Goal: Task Accomplishment & Management: Manage account settings

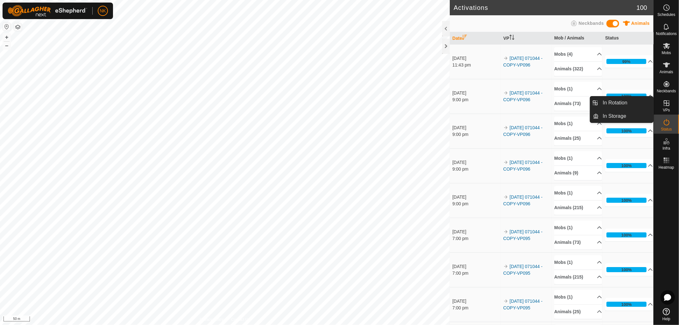
click at [667, 107] on es-virtualpaddocks-svg-icon at bounding box center [666, 103] width 11 height 10
click at [624, 100] on link "In Rotation" at bounding box center [626, 102] width 54 height 13
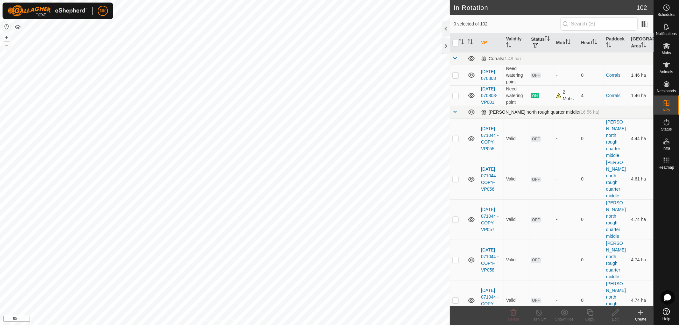
click at [454, 114] on span at bounding box center [455, 111] width 5 height 5
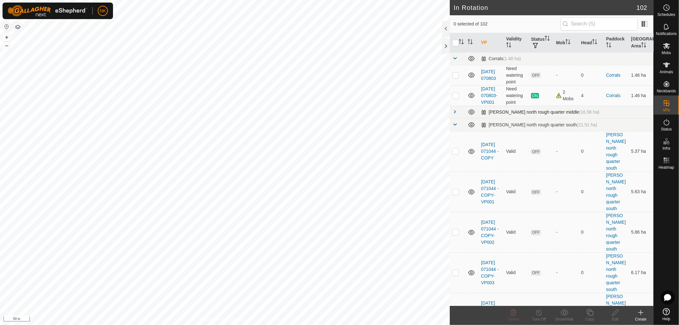
click at [454, 114] on span at bounding box center [455, 111] width 5 height 5
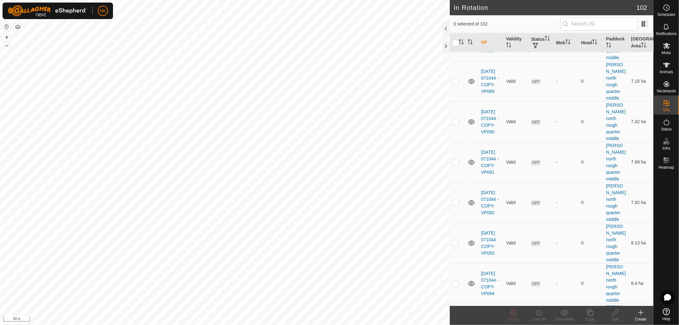
scroll to position [1415, 0]
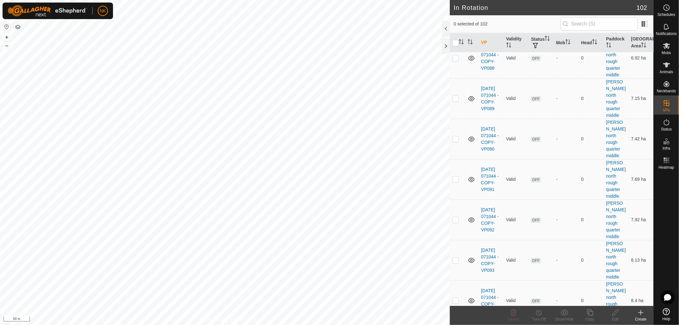
checkbox input "false"
checkbox input "true"
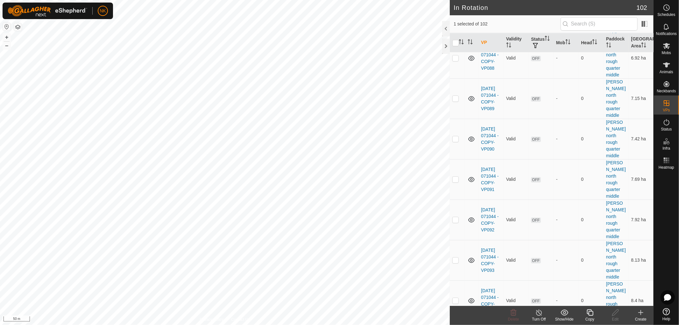
click at [591, 313] on icon at bounding box center [590, 313] width 8 height 8
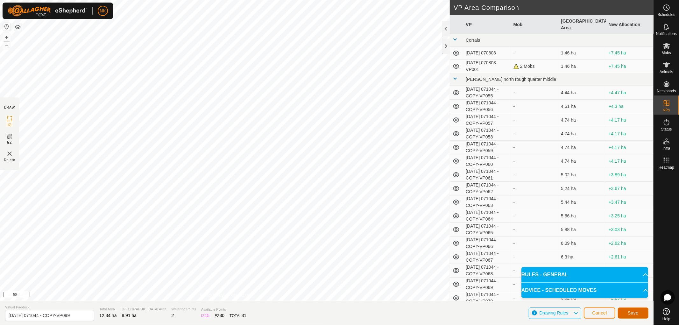
click at [640, 314] on button "Save" at bounding box center [633, 313] width 31 height 11
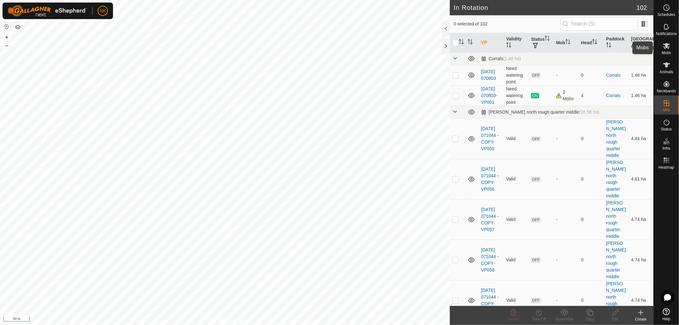
click at [665, 48] on icon at bounding box center [666, 46] width 7 height 6
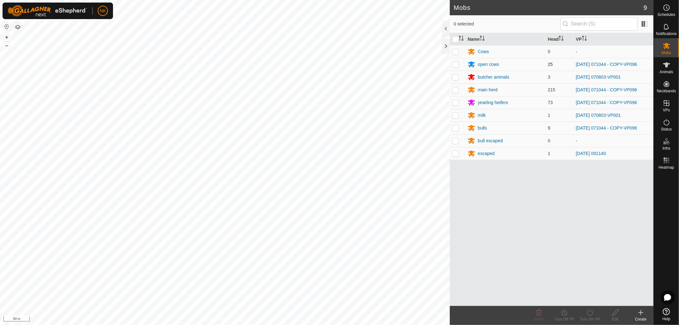
click at [456, 65] on p-checkbox at bounding box center [456, 64] width 6 height 5
checkbox input "true"
click at [454, 91] on p-checkbox at bounding box center [456, 89] width 6 height 5
checkbox input "true"
click at [456, 105] on td at bounding box center [457, 102] width 15 height 13
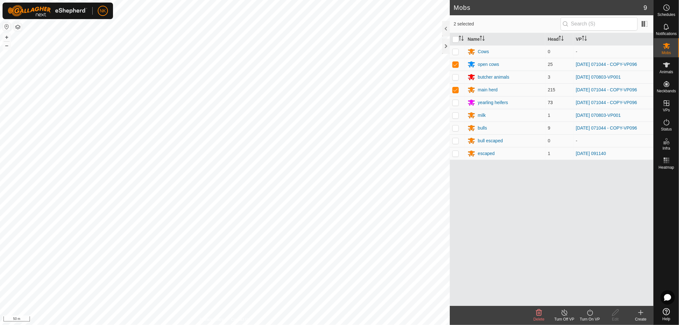
checkbox input "true"
click at [459, 132] on td at bounding box center [457, 128] width 15 height 13
checkbox input "true"
click at [587, 316] on icon at bounding box center [590, 313] width 8 height 8
click at [587, 299] on link "Now" at bounding box center [609, 298] width 63 height 13
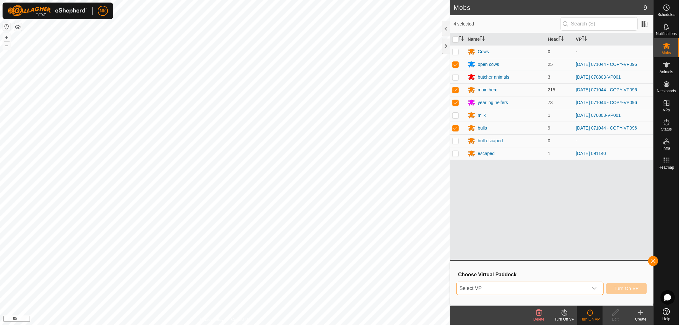
click at [548, 285] on span "Select VP" at bounding box center [522, 288] width 131 height 13
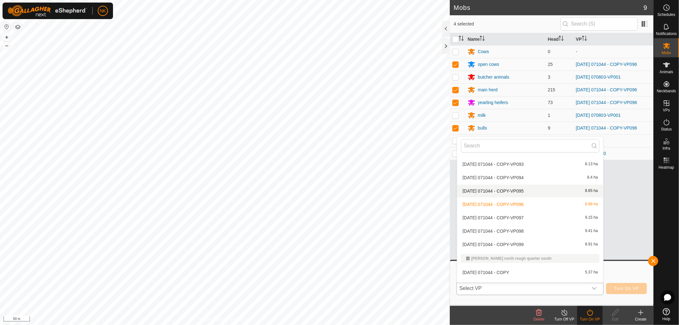
scroll to position [566, 0]
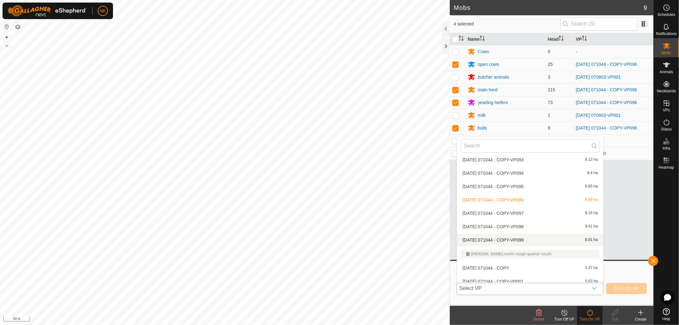
click at [515, 237] on li "2025-08-13 071044 - COPY-VP099 8.91 ha" at bounding box center [530, 240] width 146 height 13
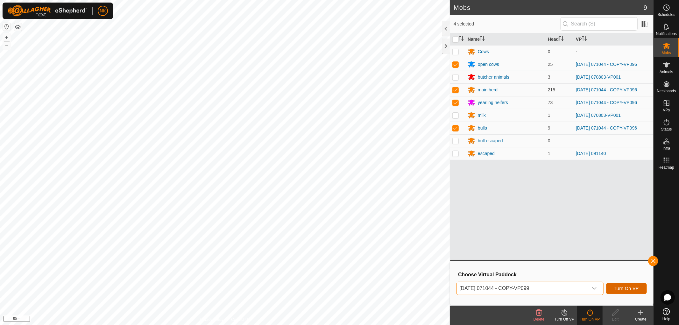
click at [624, 287] on span "Turn On VP" at bounding box center [626, 288] width 25 height 5
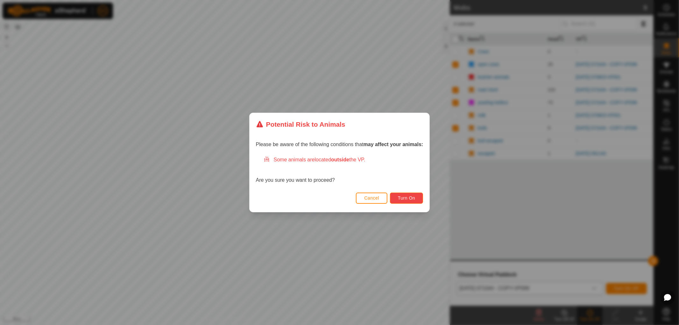
click at [413, 197] on span "Turn On" at bounding box center [406, 198] width 17 height 5
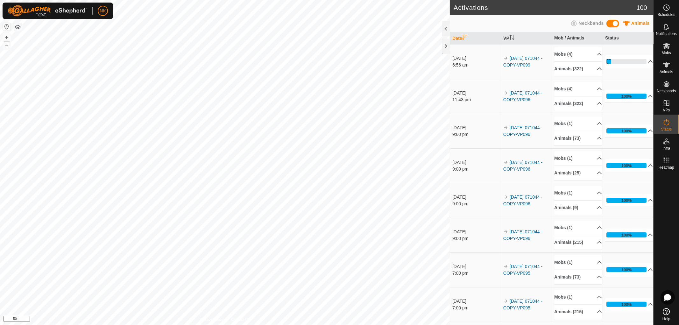
click at [610, 61] on p-accordion-header "12%" at bounding box center [629, 61] width 48 height 13
click at [610, 61] on div "22%" at bounding box center [611, 62] width 8 height 6
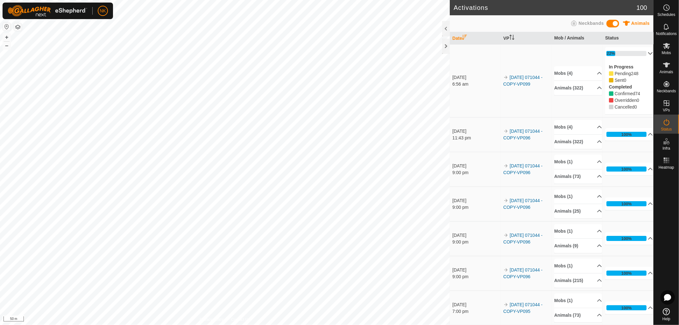
click at [613, 53] on p-accordion-header "22%" at bounding box center [629, 53] width 48 height 13
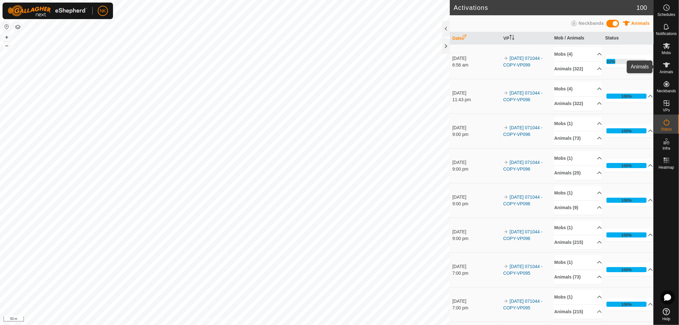
click at [667, 73] on span "Animals" at bounding box center [667, 72] width 14 height 4
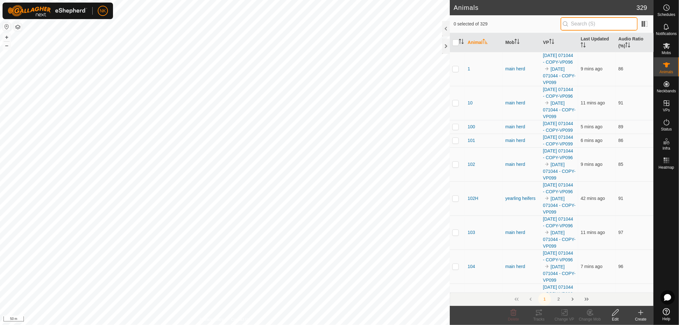
click at [584, 24] on input "text" at bounding box center [599, 23] width 77 height 13
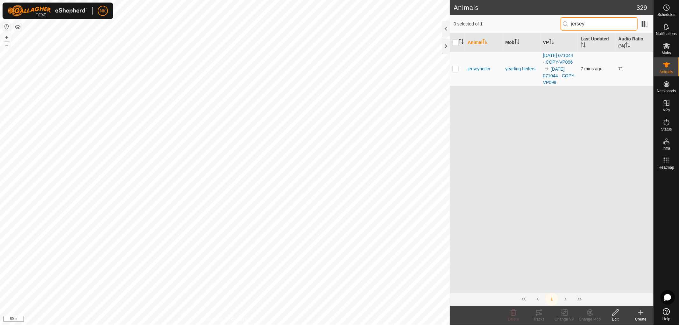
type input "jersey"
click at [454, 72] on td at bounding box center [457, 69] width 15 height 34
checkbox input "true"
click at [537, 318] on div "Tracks" at bounding box center [538, 320] width 25 height 6
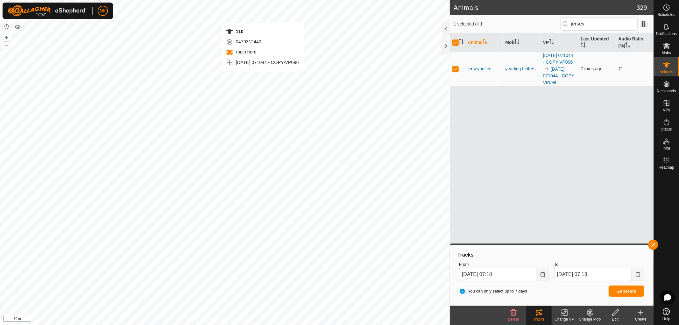
checkbox input "false"
click at [587, 25] on input "jersey" at bounding box center [599, 23] width 77 height 13
click at [587, 24] on input "jersey" at bounding box center [599, 23] width 77 height 13
drag, startPoint x: 595, startPoint y: 23, endPoint x: 543, endPoint y: 24, distance: 51.9
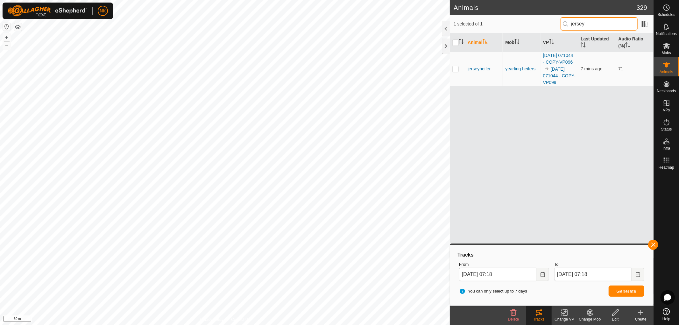
click at [543, 24] on div "1 selected of 1 jersey" at bounding box center [552, 23] width 196 height 13
type input "7wa"
checkbox input "true"
type input "7wa"
click at [533, 318] on div "Tracks" at bounding box center [538, 320] width 25 height 6
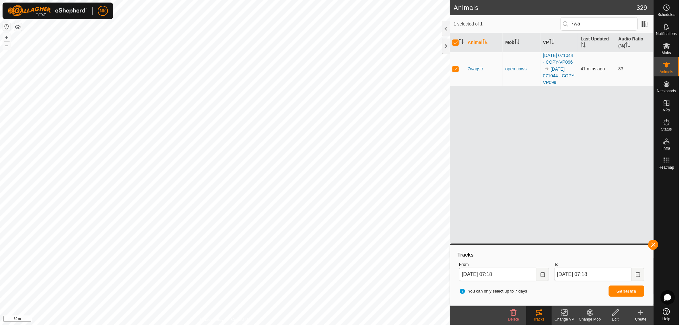
click at [541, 317] on div "Tracks" at bounding box center [538, 320] width 25 height 6
click at [541, 316] on icon at bounding box center [539, 313] width 8 height 8
click at [542, 131] on div "Animal Mob VP Last Updated Audio Ratio (%) 7wagstr open cows 2025-08-13 071044 …" at bounding box center [552, 163] width 204 height 260
click at [455, 68] on p-checkbox at bounding box center [456, 68] width 6 height 5
checkbox input "false"
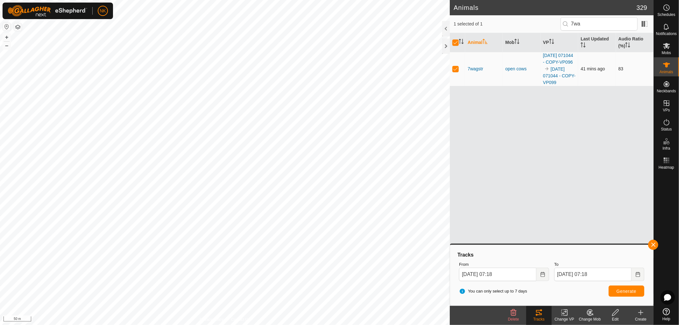
checkbox input "false"
click at [459, 69] on p-checkbox at bounding box center [456, 68] width 6 height 5
checkbox input "true"
click at [537, 316] on icon at bounding box center [539, 313] width 8 height 8
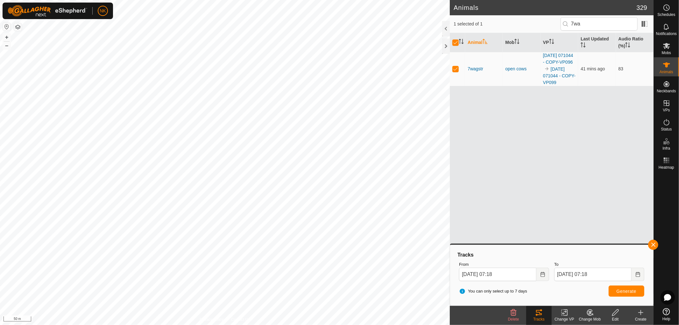
click at [537, 316] on icon at bounding box center [539, 313] width 8 height 8
click at [445, 46] on div at bounding box center [446, 46] width 8 height 15
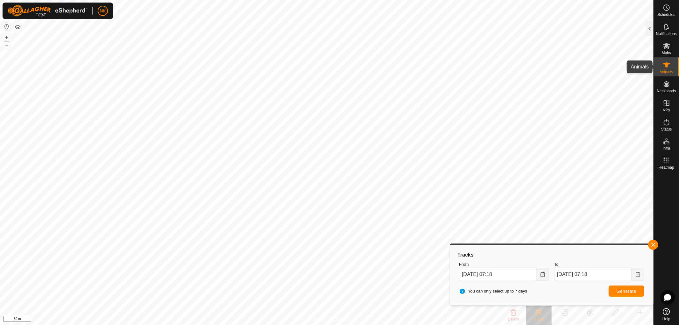
click at [674, 66] on div "Animals" at bounding box center [666, 66] width 25 height 19
click at [651, 246] on button "button" at bounding box center [653, 245] width 10 height 10
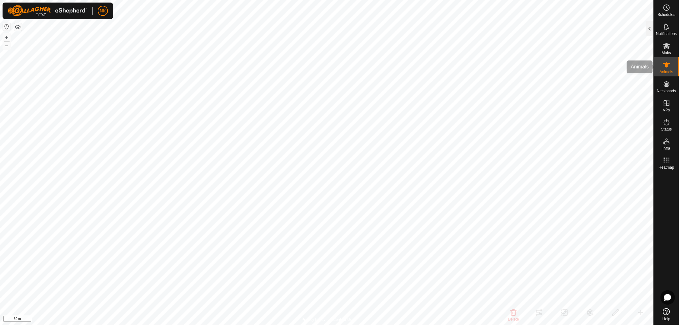
click at [666, 68] on icon at bounding box center [667, 65] width 8 height 8
click at [665, 71] on span "Animals" at bounding box center [667, 72] width 14 height 4
click at [663, 84] on icon at bounding box center [667, 84] width 8 height 8
click at [669, 87] on icon at bounding box center [667, 84] width 8 height 8
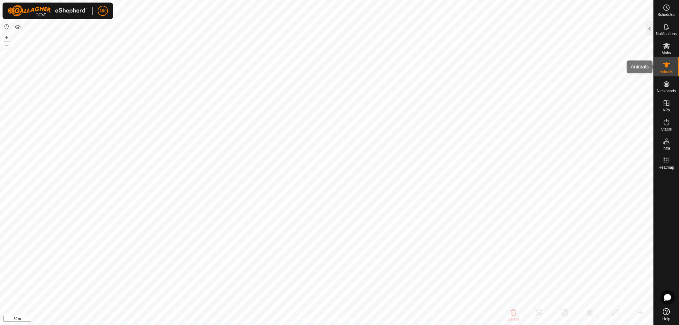
click at [666, 68] on icon at bounding box center [667, 65] width 8 height 8
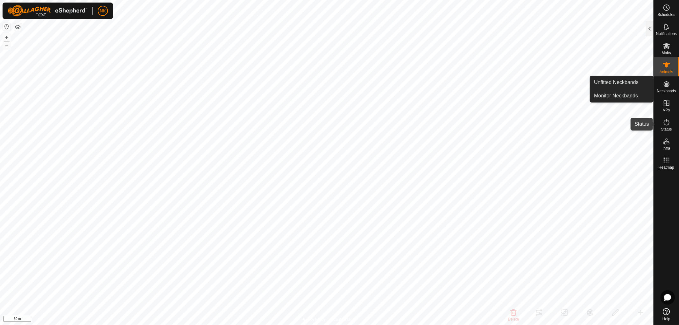
click at [670, 128] on span "Status" at bounding box center [666, 129] width 11 height 4
click at [651, 28] on div at bounding box center [650, 28] width 8 height 15
click at [650, 26] on div at bounding box center [650, 28] width 8 height 15
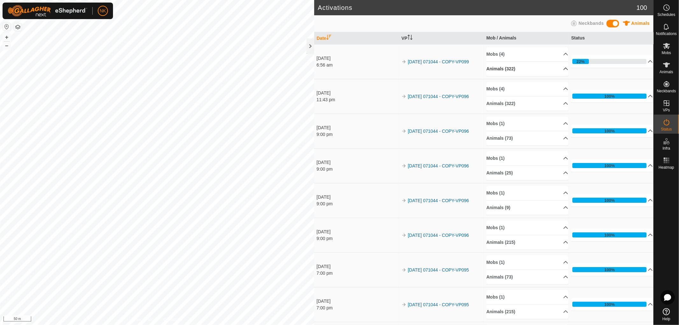
click at [510, 67] on p-accordion-header "Animals (322)" at bounding box center [528, 69] width 82 height 14
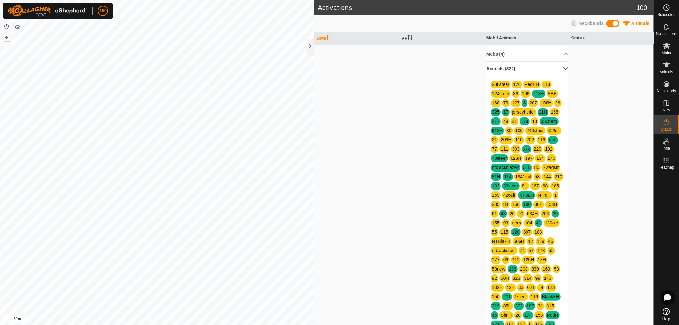
click at [518, 69] on p-accordion-header "Animals (322)" at bounding box center [528, 69] width 82 height 14
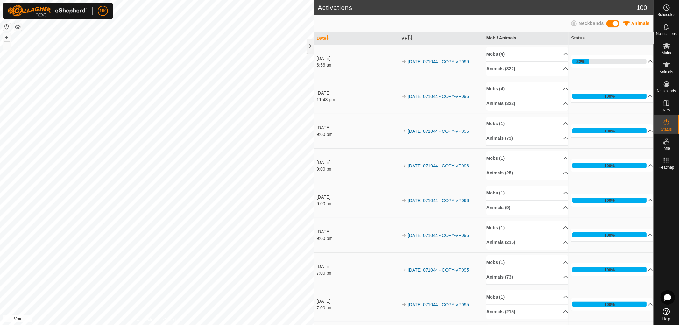
click at [606, 61] on p-accordion-header "22%" at bounding box center [612, 61] width 82 height 13
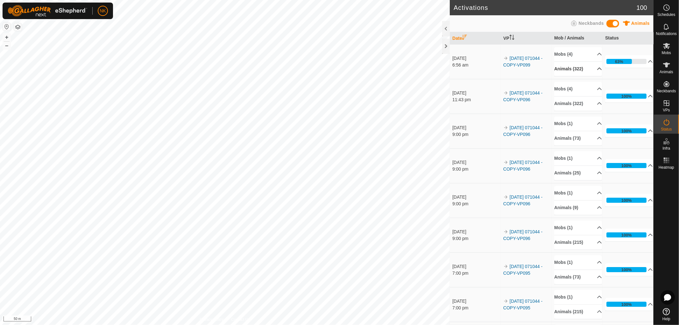
click at [572, 64] on p-accordion-header "Animals (322)" at bounding box center [578, 69] width 48 height 14
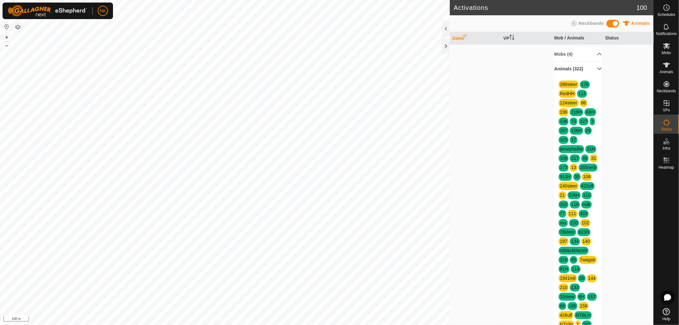
click at [591, 68] on p-accordion-header "Animals (322)" at bounding box center [578, 69] width 48 height 14
